Goal: Transaction & Acquisition: Purchase product/service

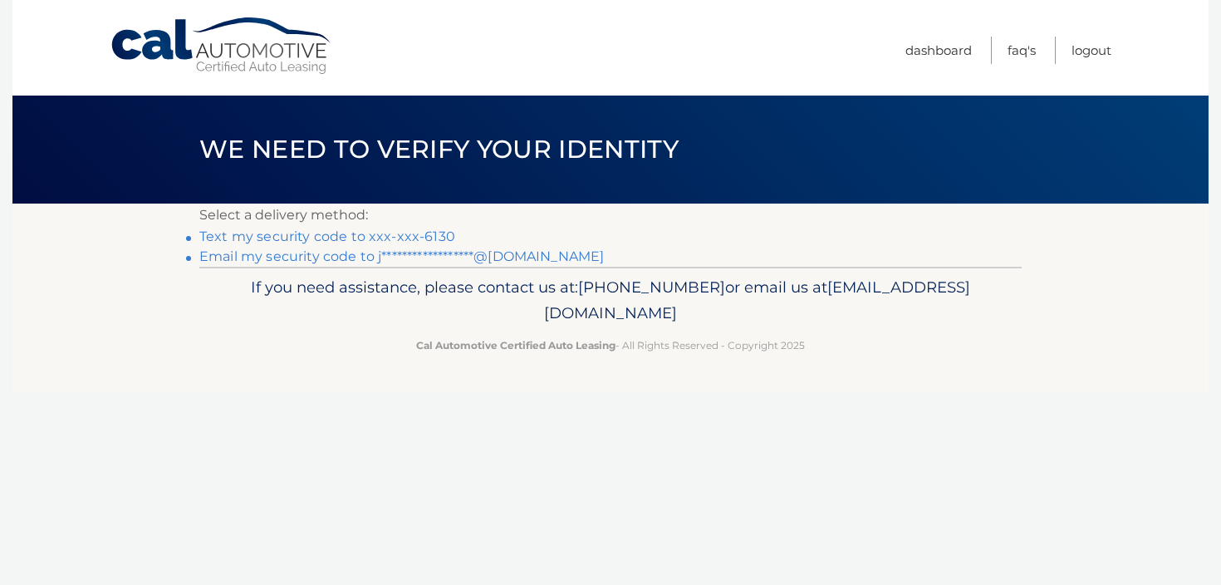
click at [421, 237] on link "Text my security code to xxx-xxx-6130" at bounding box center [327, 236] width 256 height 16
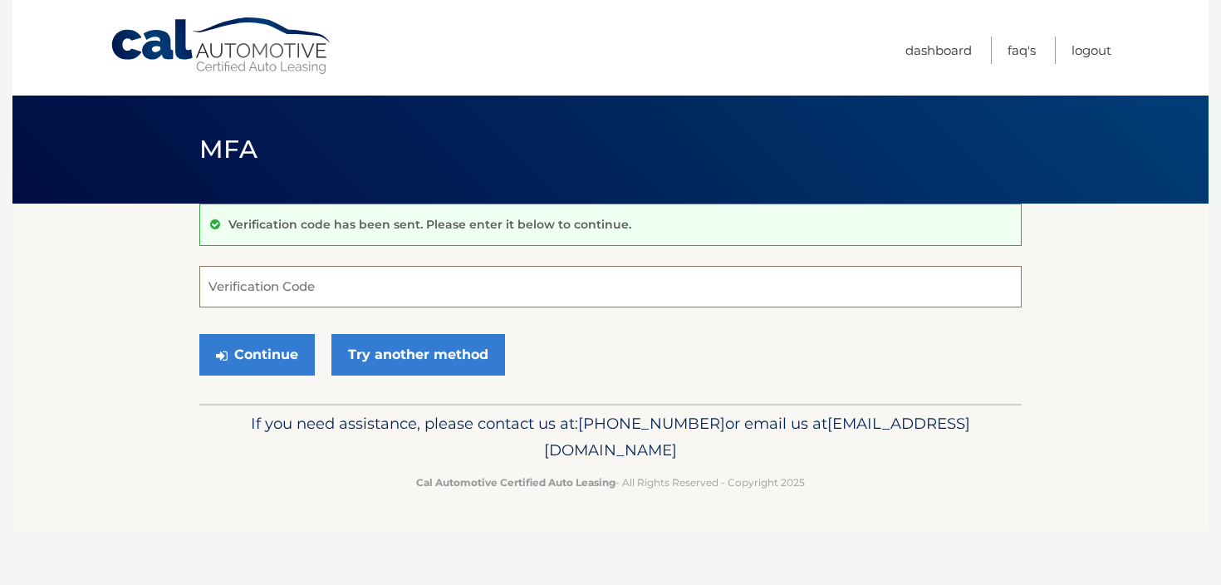
click at [534, 282] on input "Verification Code" at bounding box center [610, 287] width 822 height 42
paste input "978840"
type input "978840"
click at [258, 344] on button "Continue" at bounding box center [256, 355] width 115 height 42
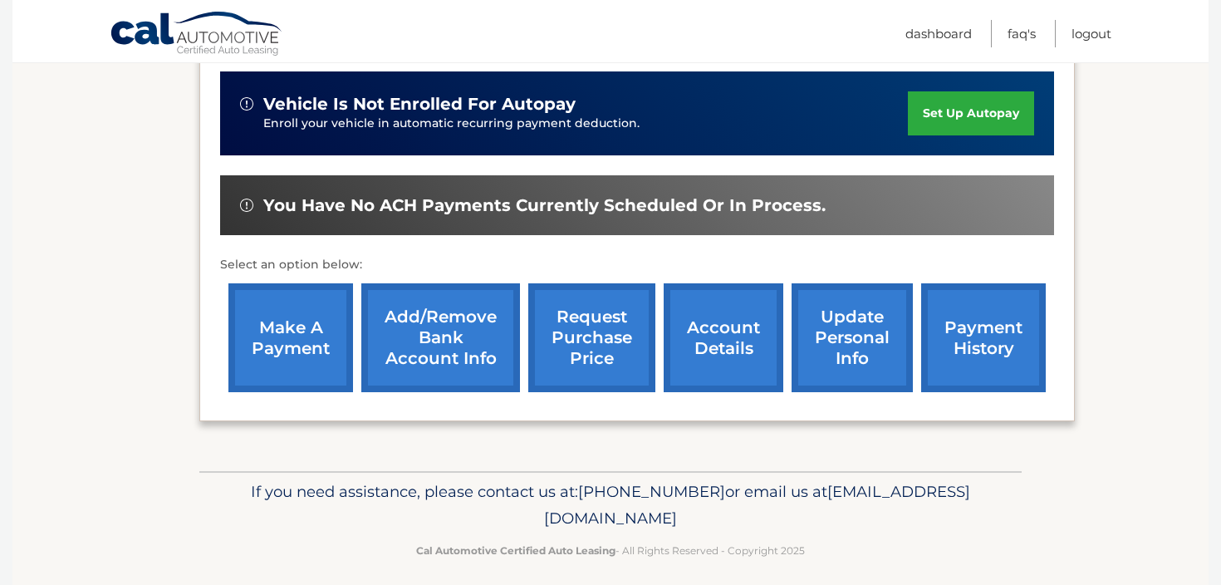
scroll to position [421, 0]
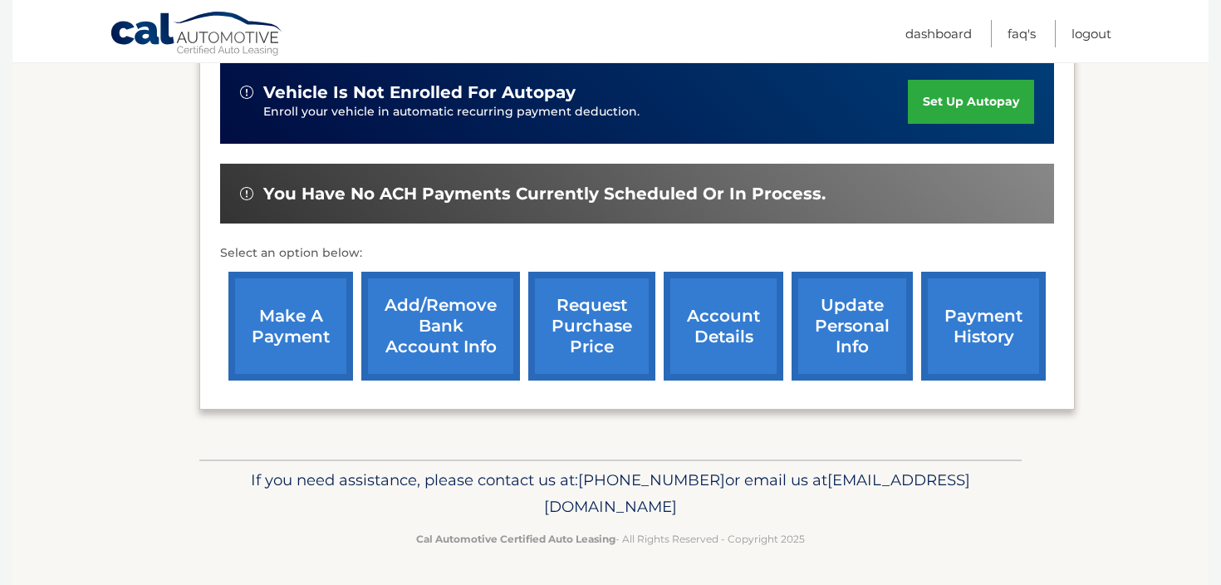
click at [552, 205] on div "You have no ACH payments currently scheduled or in process." at bounding box center [637, 194] width 834 height 61
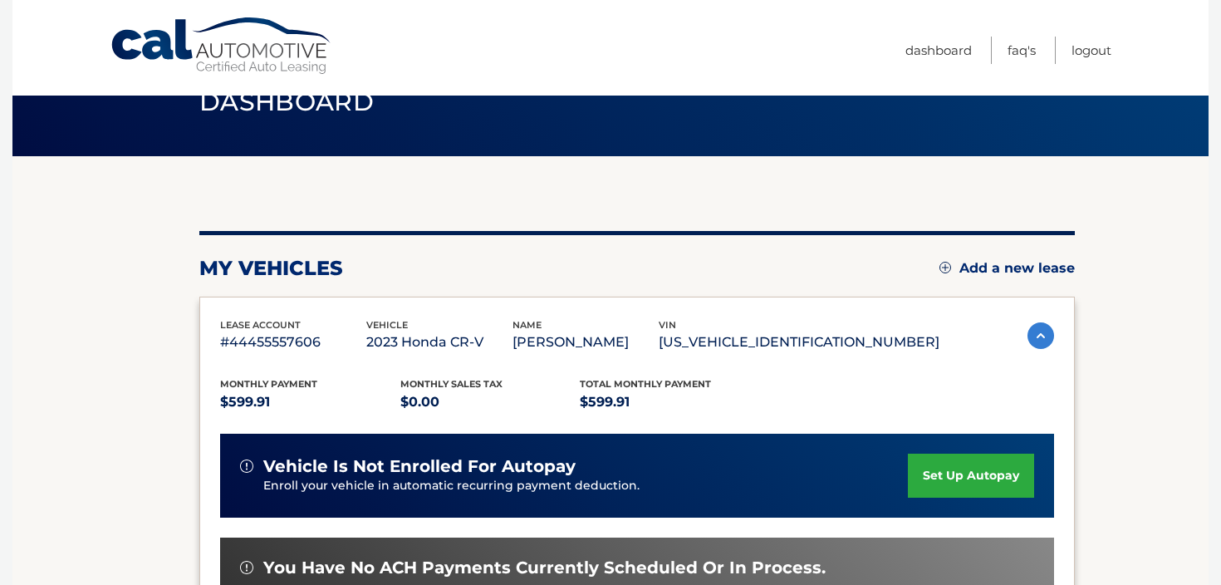
scroll to position [22, 0]
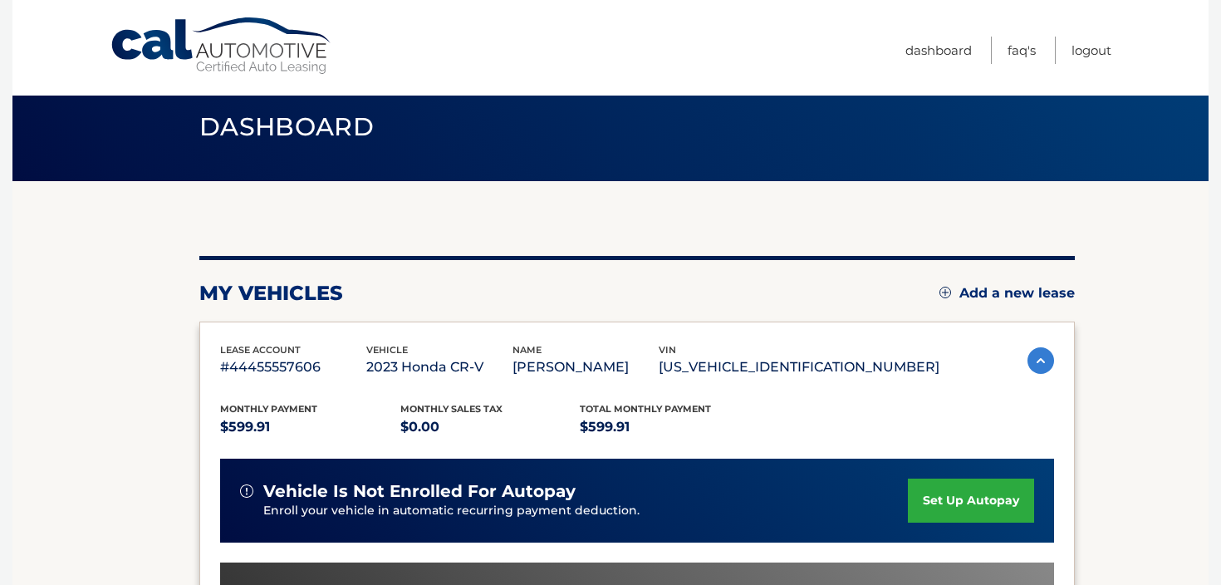
click at [1032, 357] on img at bounding box center [1040, 360] width 27 height 27
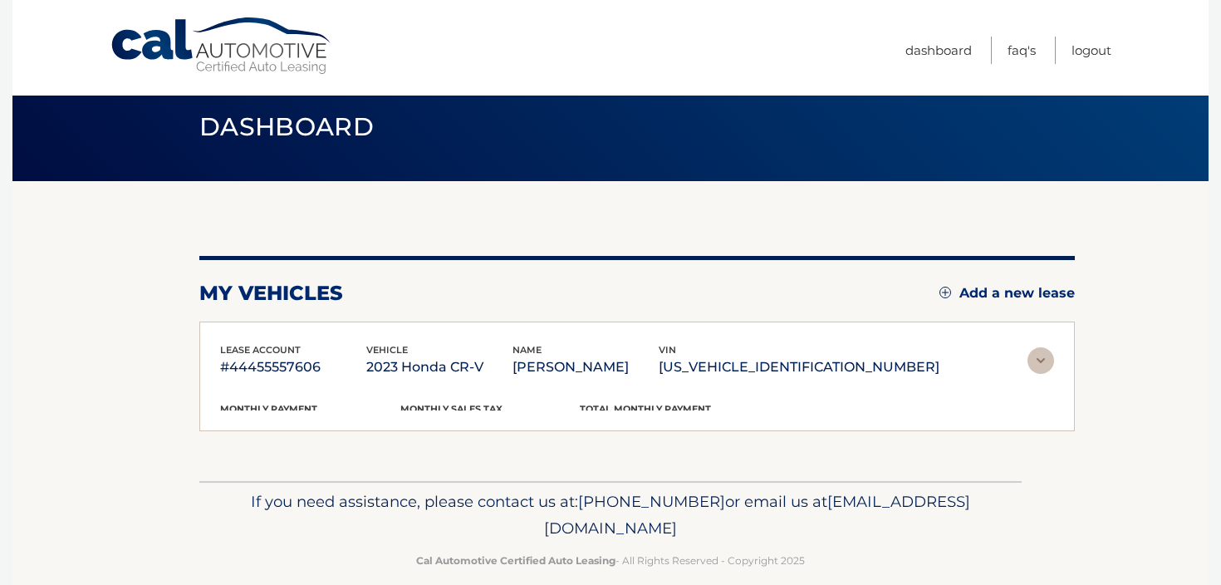
scroll to position [12, 0]
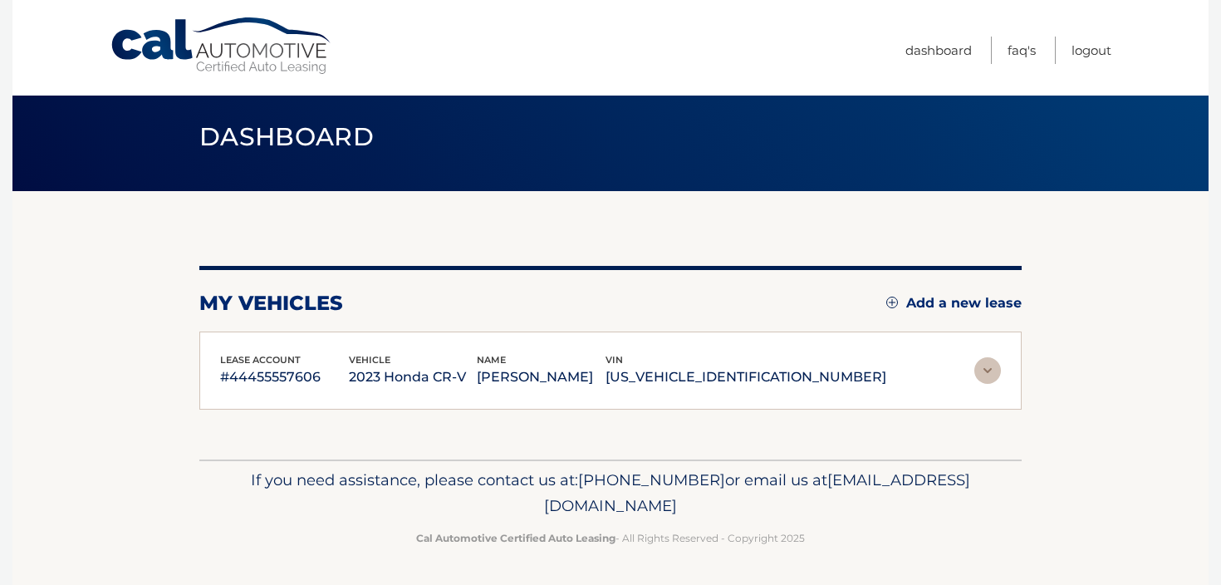
click at [1032, 357] on section "my vehicles Add a new lease lease account #44455557606 vehicle 2023 Honda CR-V …" at bounding box center [610, 325] width 1196 height 268
click at [998, 367] on img at bounding box center [987, 370] width 27 height 27
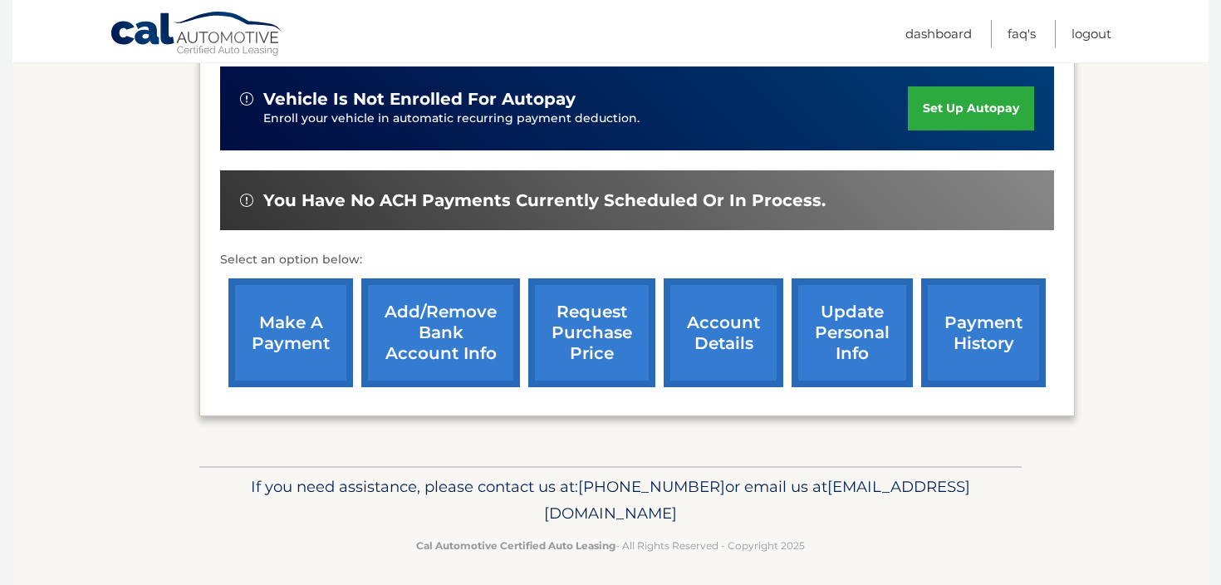
scroll to position [421, 0]
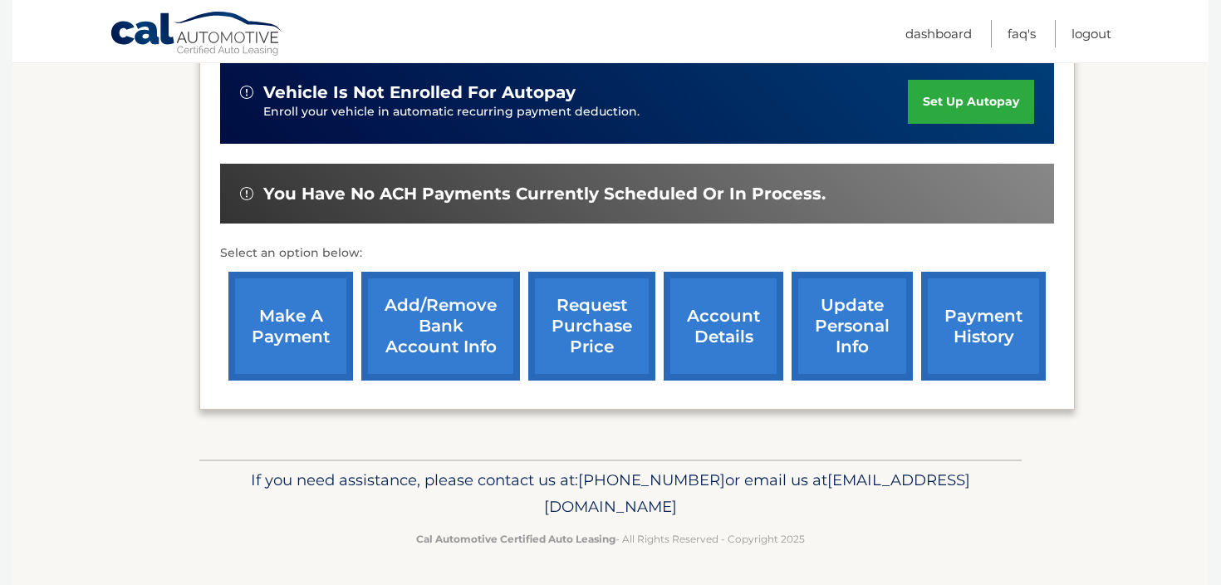
click at [313, 338] on link "make a payment" at bounding box center [290, 326] width 125 height 109
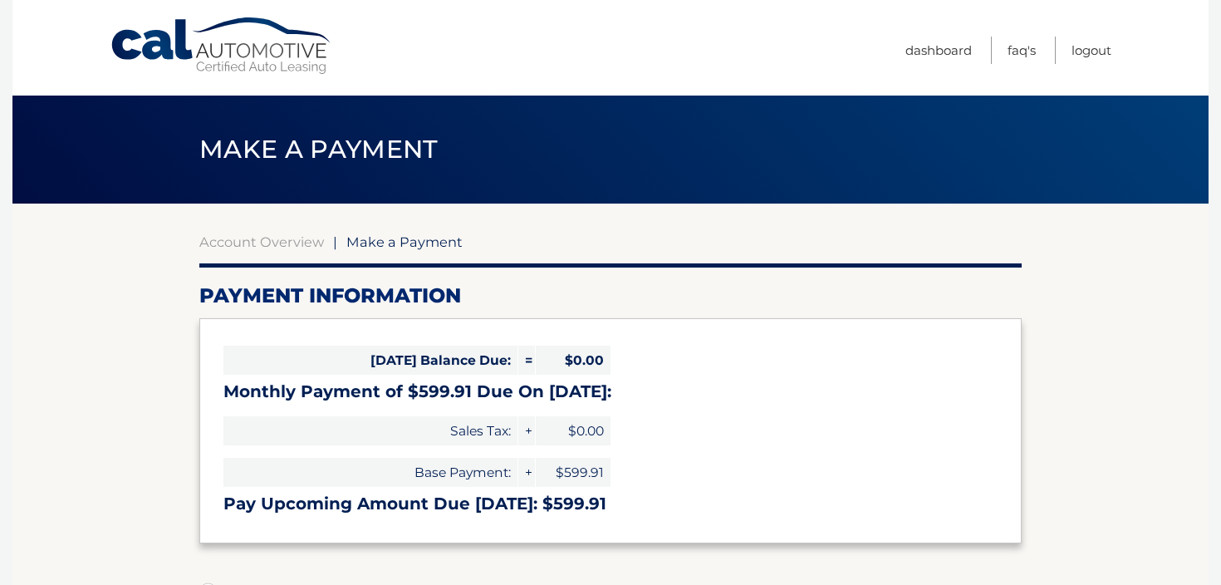
select select "ZDY1YTgzNTEtOTNjMy00N2JiLTgwNDAtZmY4MmIyMzVjNDU5"
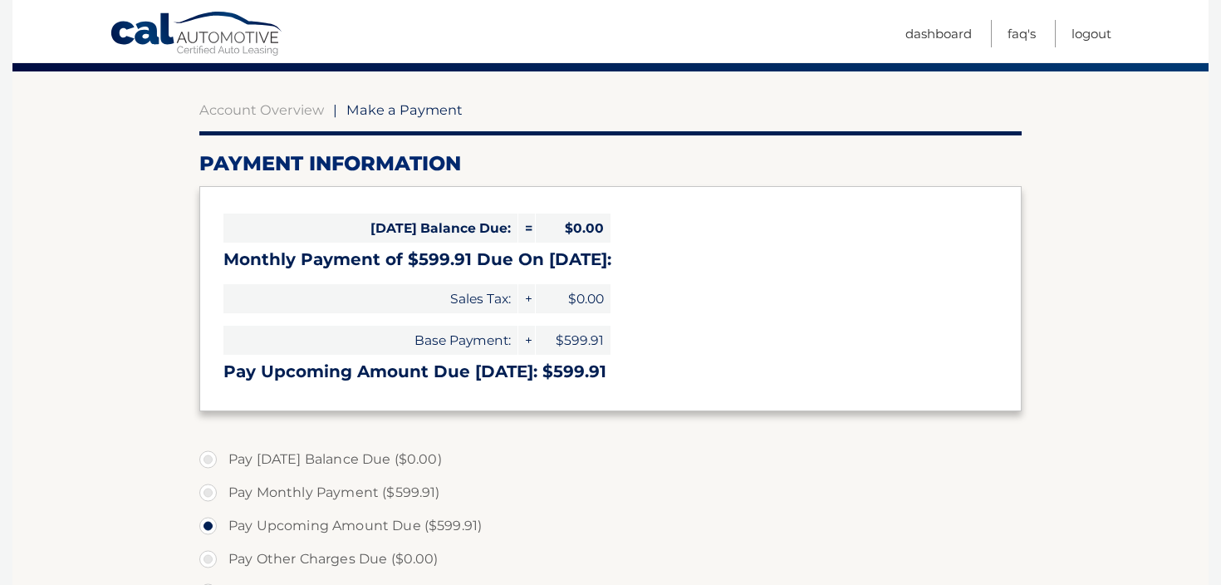
scroll to position [133, 0]
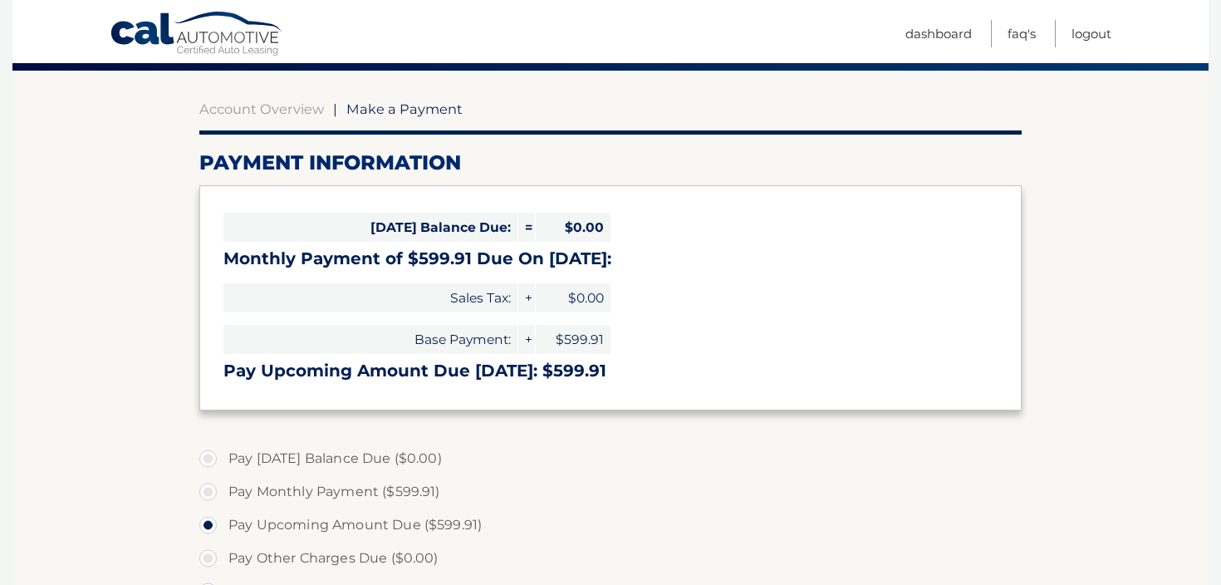
click at [718, 368] on h3 "Pay Upcoming Amount Due [DATE]: $599.91" at bounding box center [610, 370] width 774 height 21
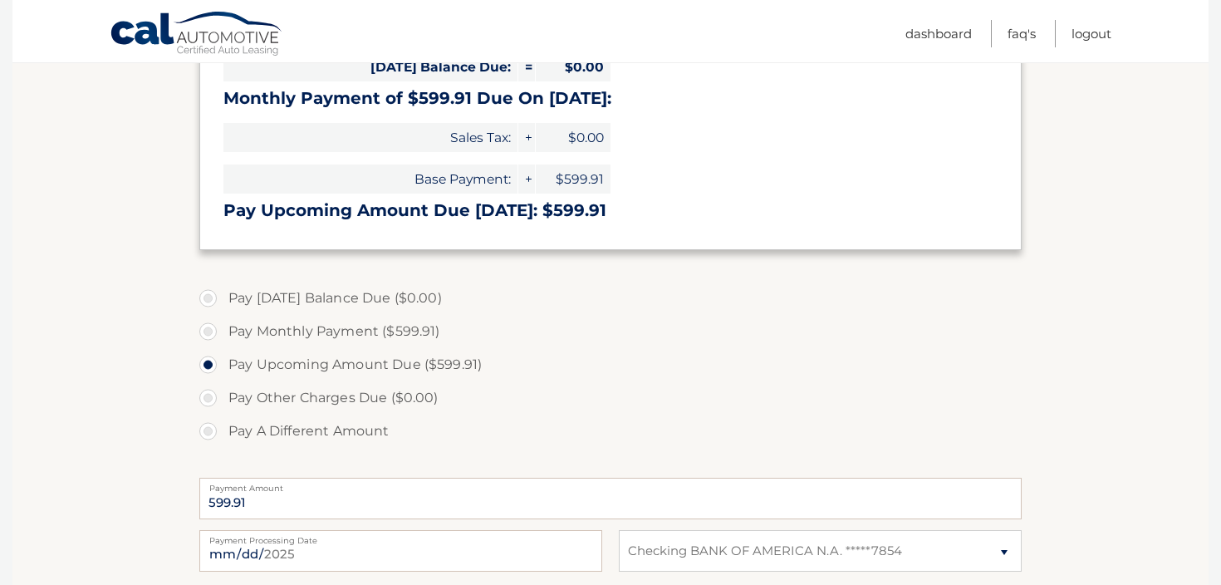
scroll to position [332, 0]
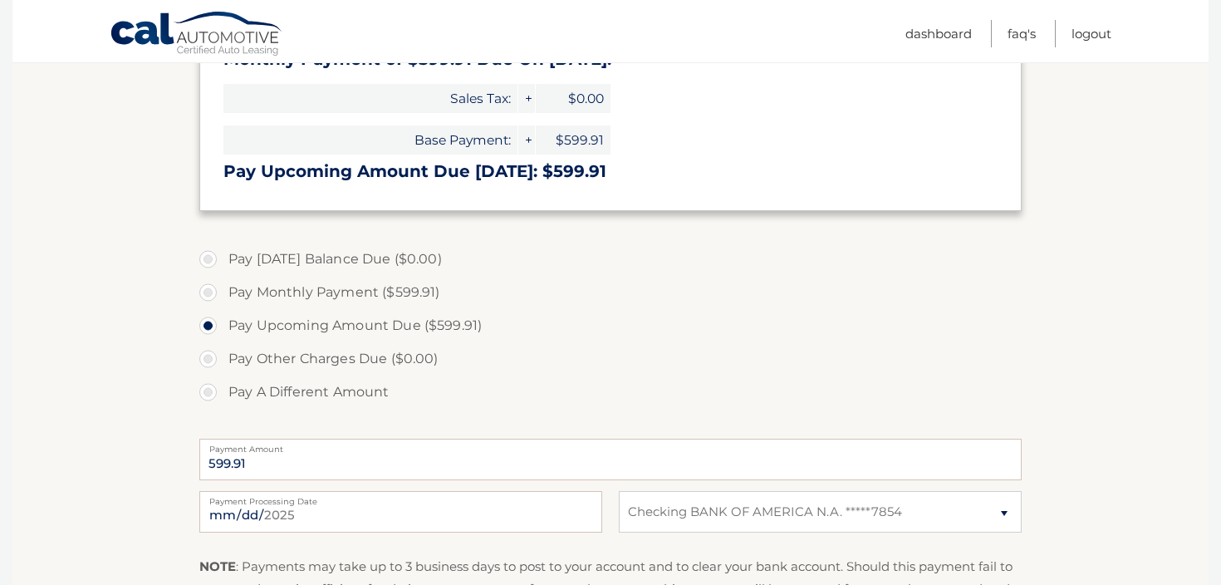
click at [1108, 222] on section "Account Overview | Make a Payment Payment Information Today's Balance Due: = $0…" at bounding box center [610, 299] width 1196 height 857
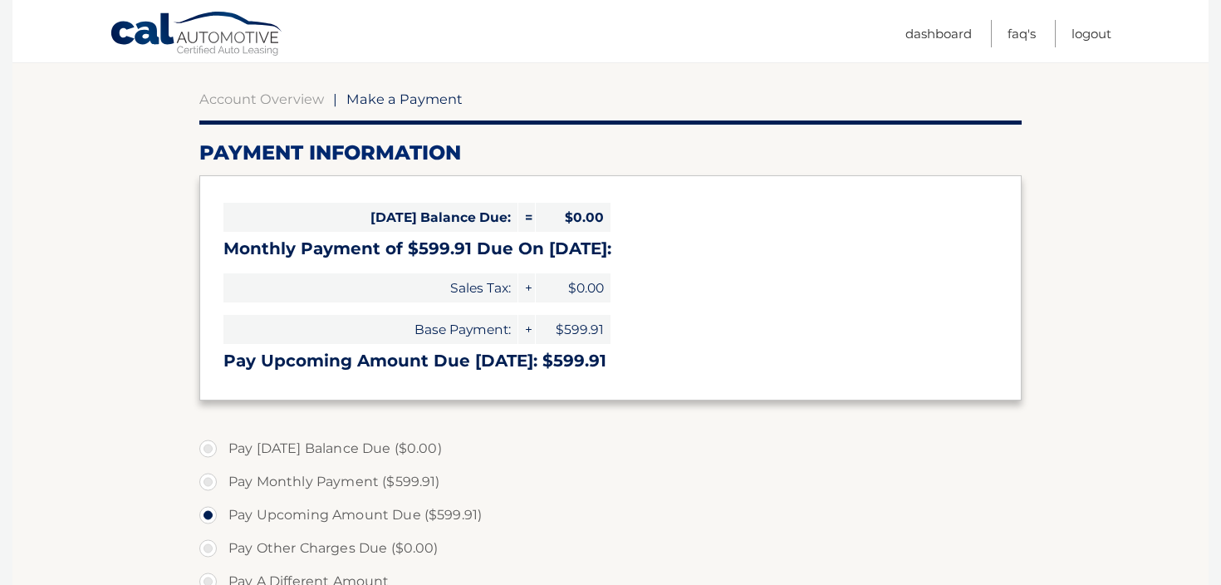
scroll to position [166, 0]
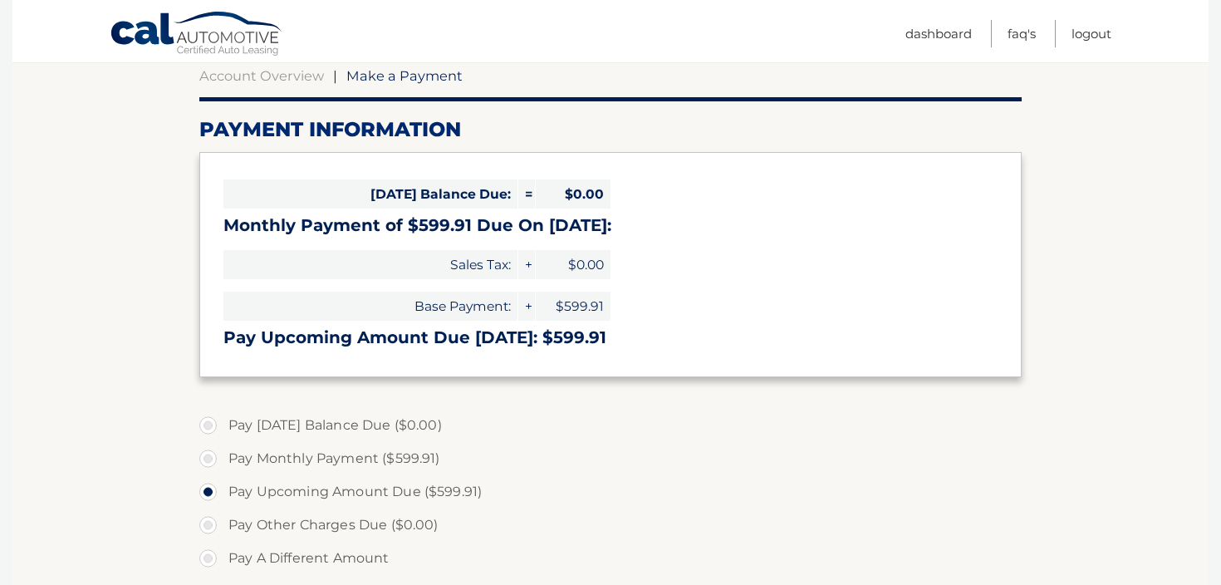
click at [840, 147] on section "Account Overview | Make a Payment Payment Information Today's Balance Due: = $0…" at bounding box center [610, 480] width 822 height 827
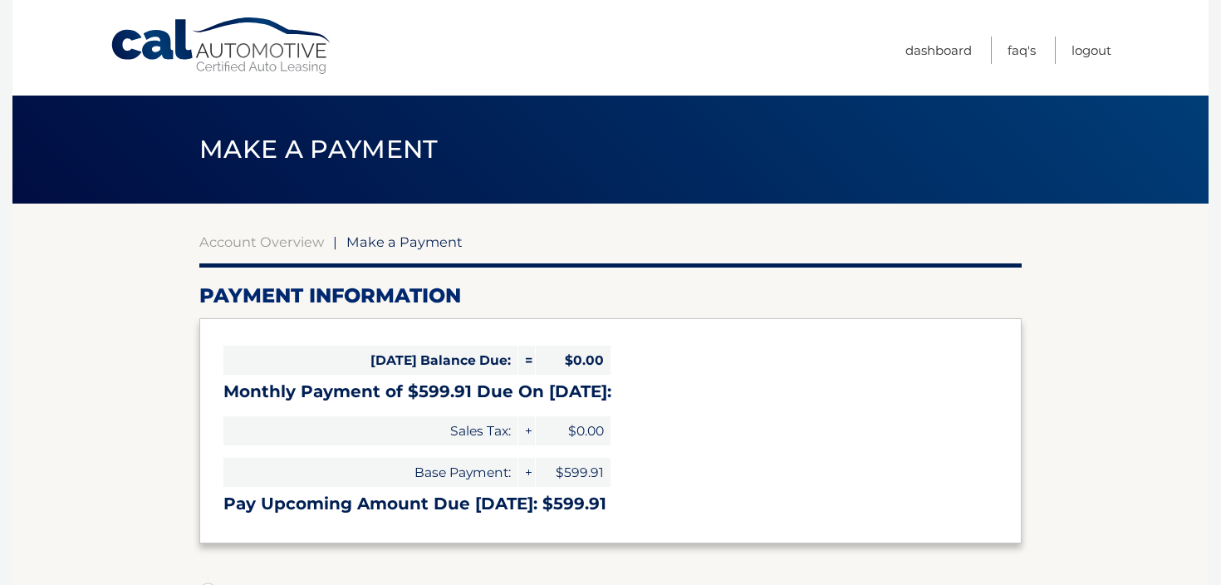
select select "ZDY1YTgzNTEtOTNjMy00N2JiLTgwNDAtZmY4MmIyMzVjNDU5"
click at [662, 171] on header "Make a Payment" at bounding box center [610, 150] width 822 height 108
click at [734, 125] on header "Make a Payment" at bounding box center [610, 150] width 822 height 108
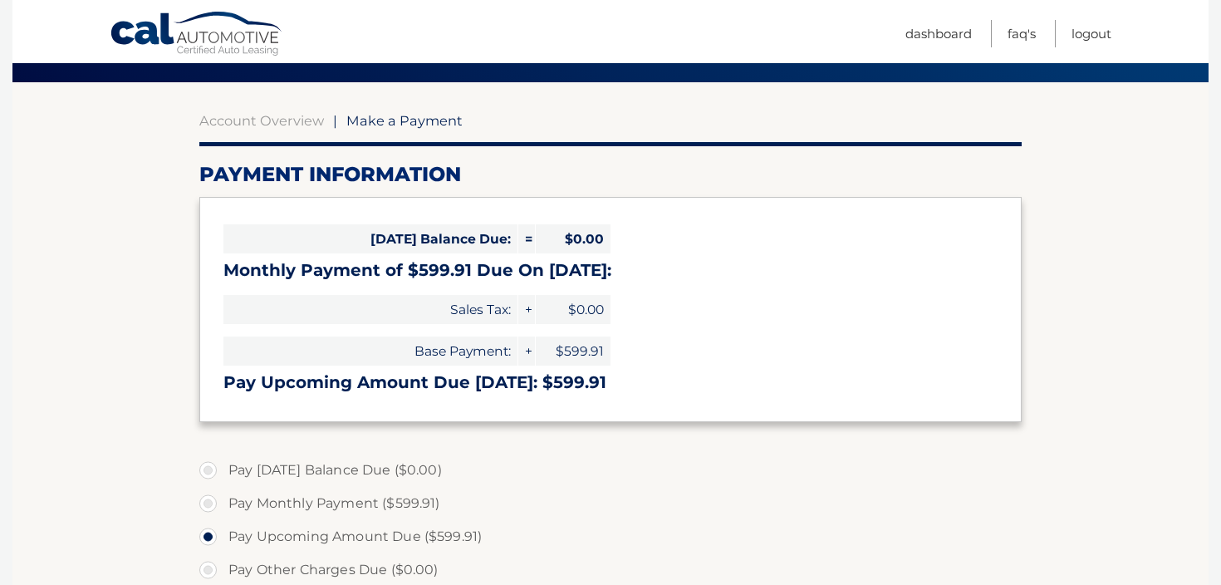
scroll to position [133, 0]
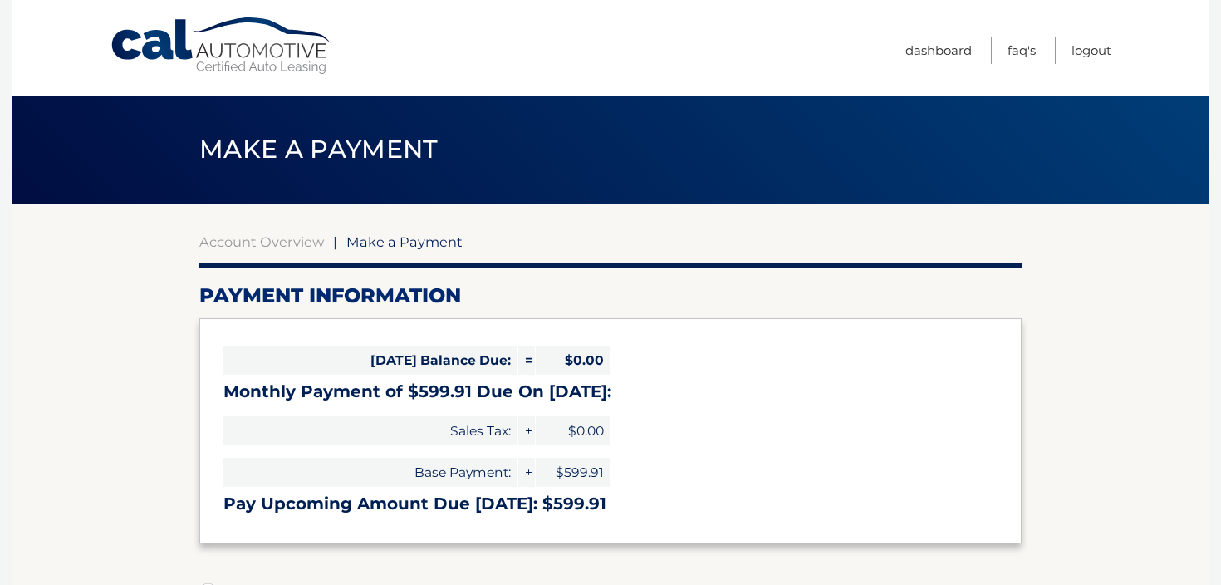
select select "ZDY1YTgzNTEtOTNjMy00N2JiLTgwNDAtZmY4MmIyMzVjNDU5"
